Goal: Information Seeking & Learning: Compare options

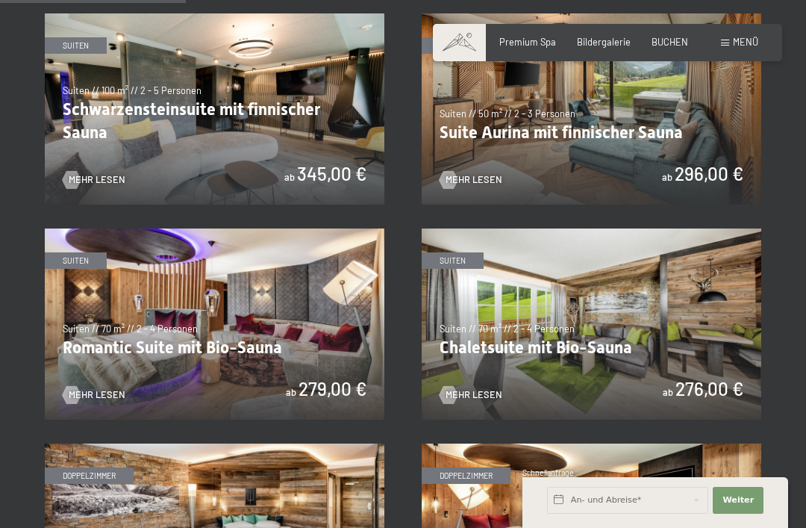
click at [149, 289] on img at bounding box center [215, 323] width 340 height 191
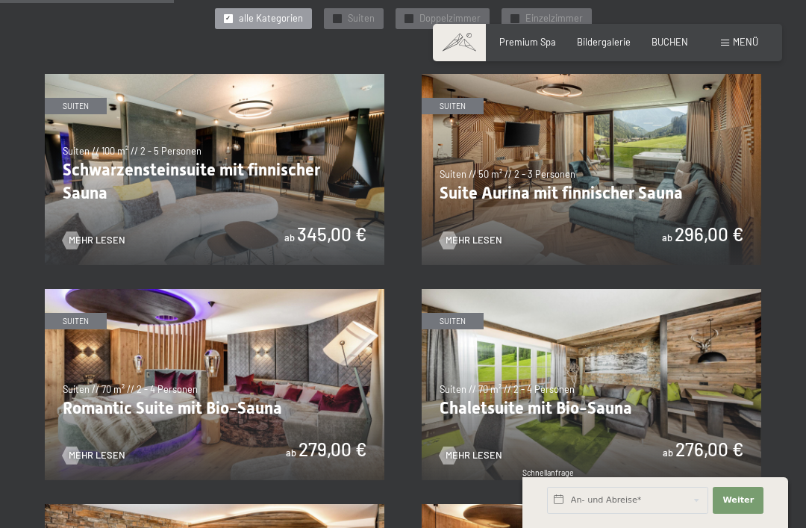
scroll to position [729, 0]
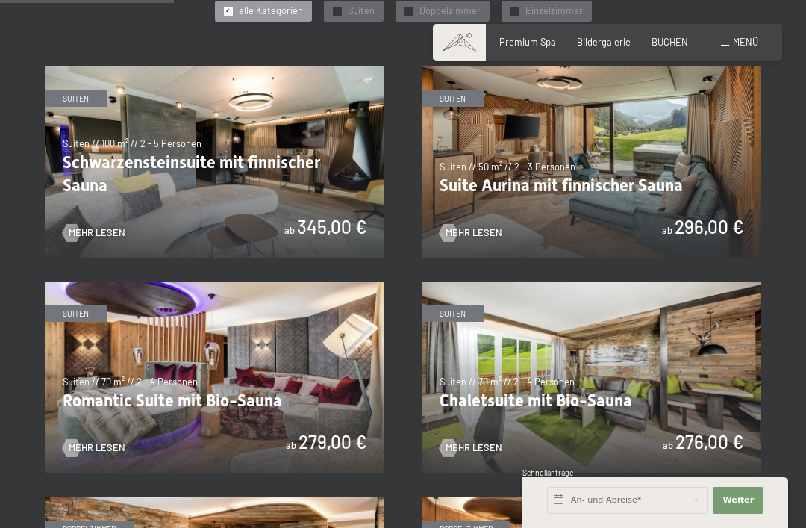
click at [530, 373] on img at bounding box center [592, 376] width 340 height 191
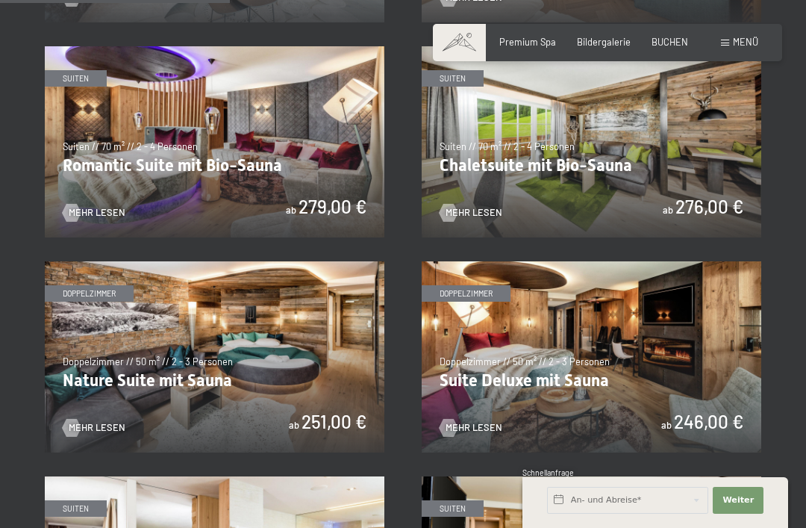
scroll to position [962, 0]
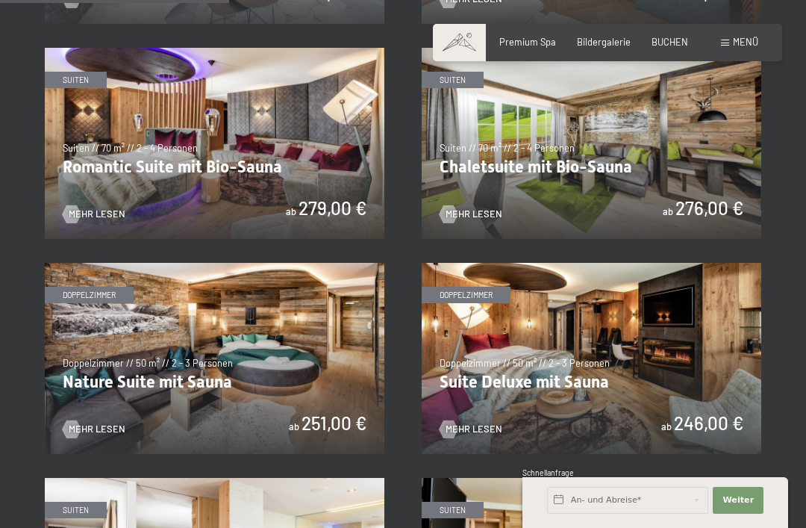
click at [525, 316] on img at bounding box center [592, 358] width 340 height 191
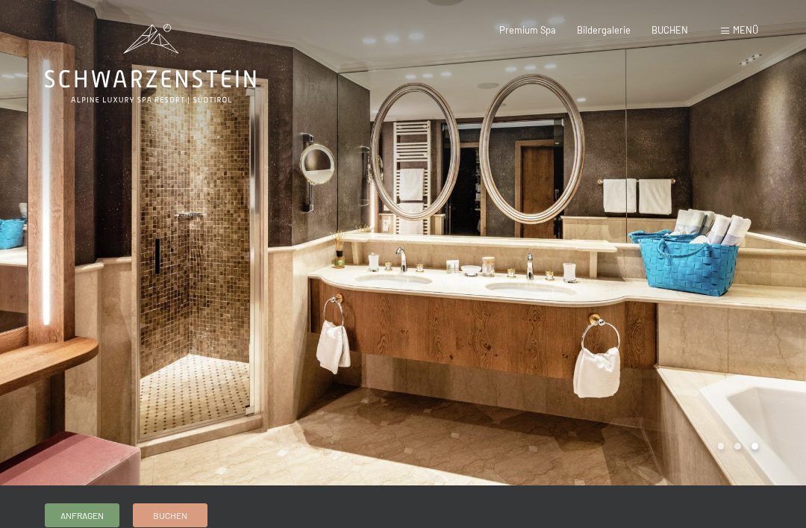
click at [85, 1] on div at bounding box center [403, 1] width 806 height 3
